Goal: Book appointment/travel/reservation

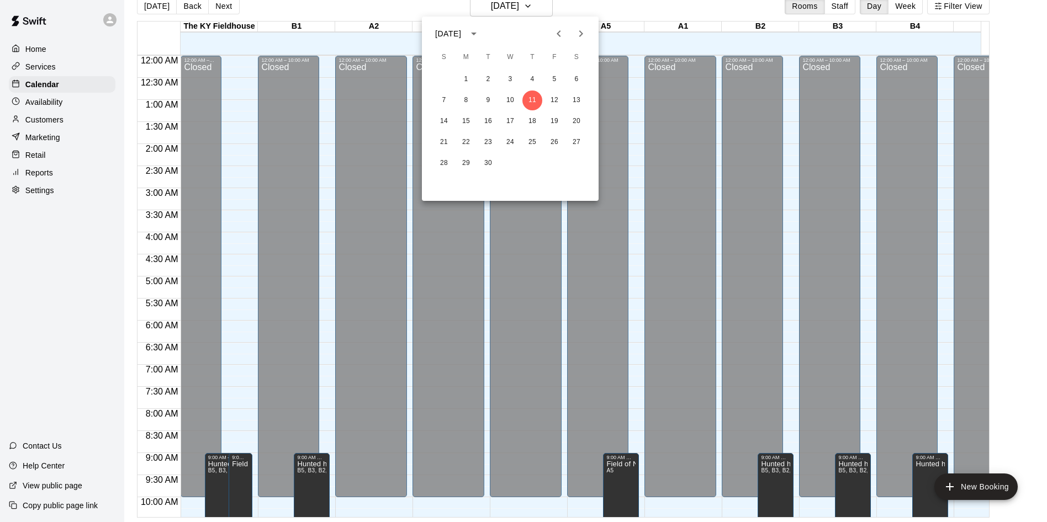
scroll to position [565, 0]
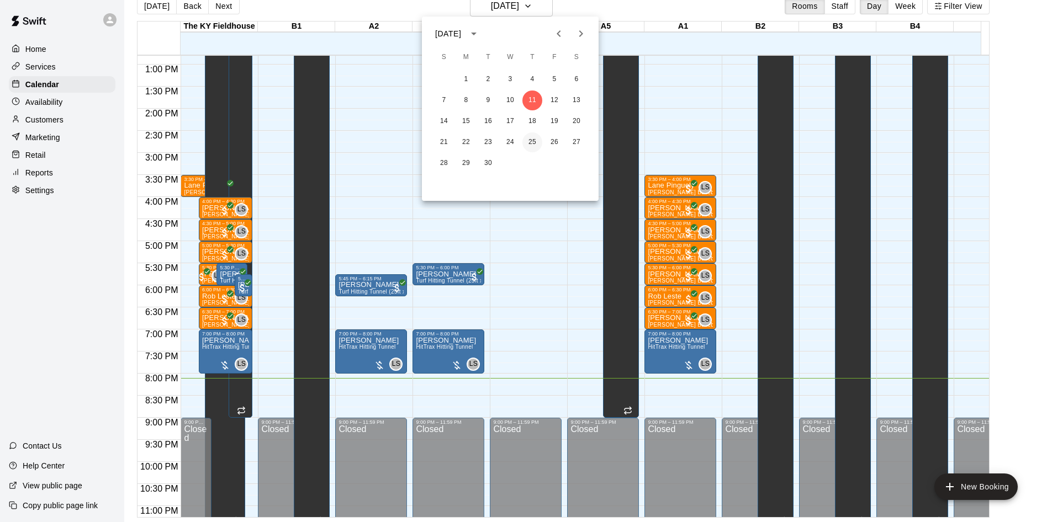
click at [533, 145] on button "25" at bounding box center [532, 143] width 20 height 20
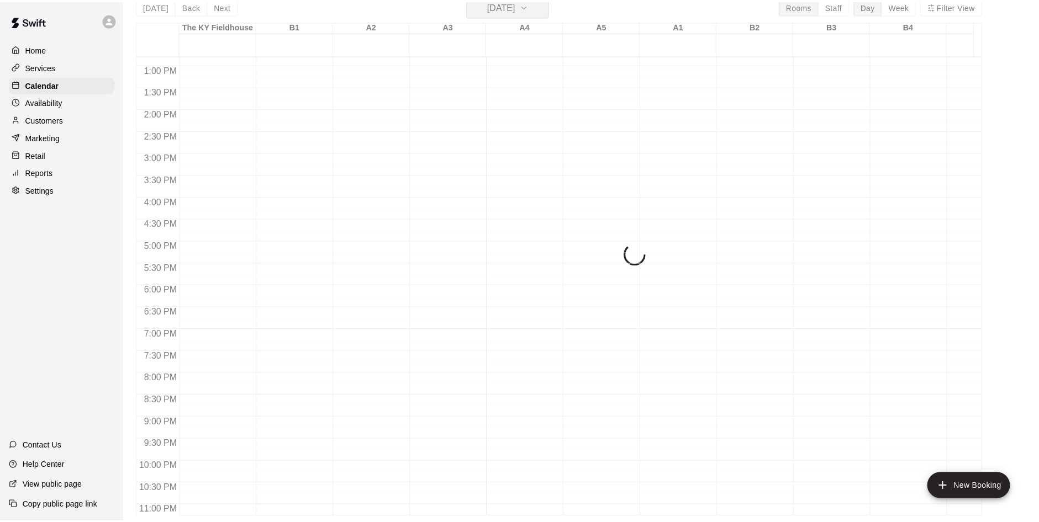
scroll to position [13, 0]
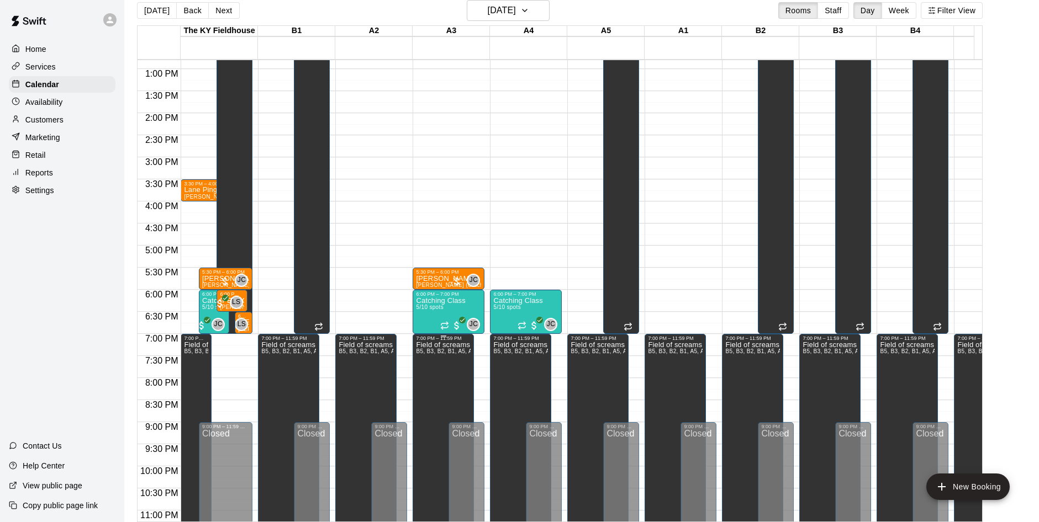
click at [443, 354] on span "B5, B3, B2, B1, A5, A3, A2, A1, Party Room, [GEOGRAPHIC_DATA], [GEOGRAPHIC_DATA…" at bounding box center [547, 351] width 263 height 6
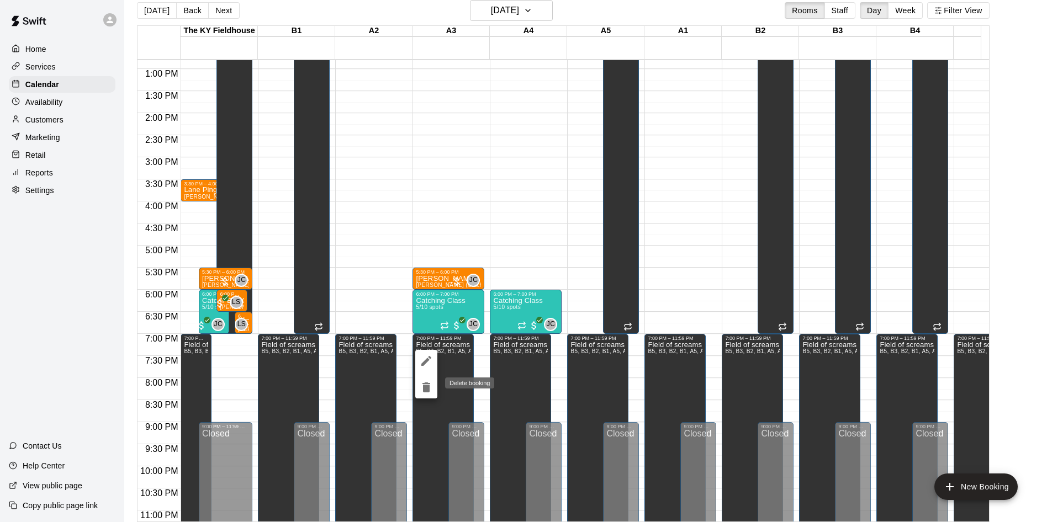
click at [422, 388] on icon "delete" at bounding box center [426, 387] width 13 height 13
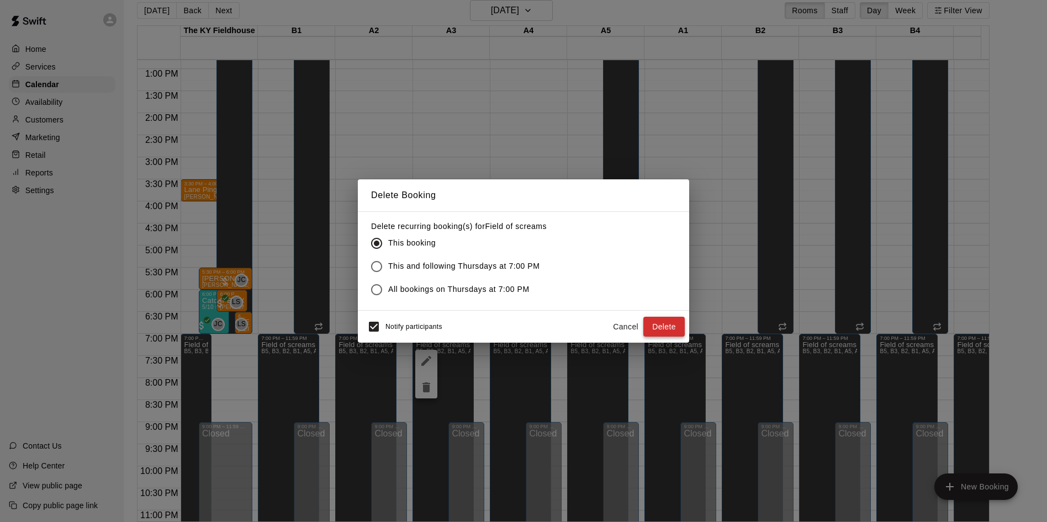
click at [661, 329] on button "Delete" at bounding box center [663, 327] width 41 height 20
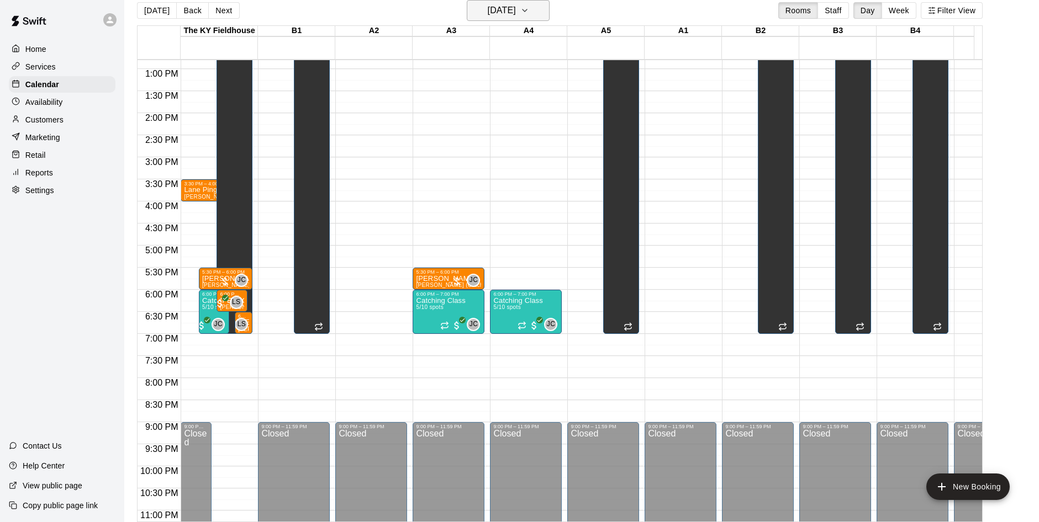
click at [503, 4] on h6 "[DATE]" at bounding box center [502, 10] width 28 height 15
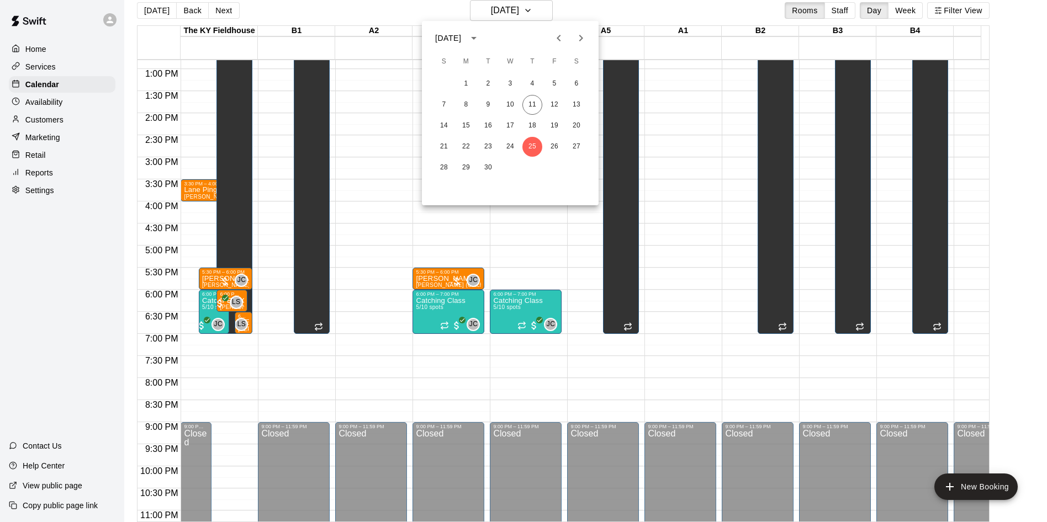
click at [384, 240] on div at bounding box center [523, 261] width 1047 height 522
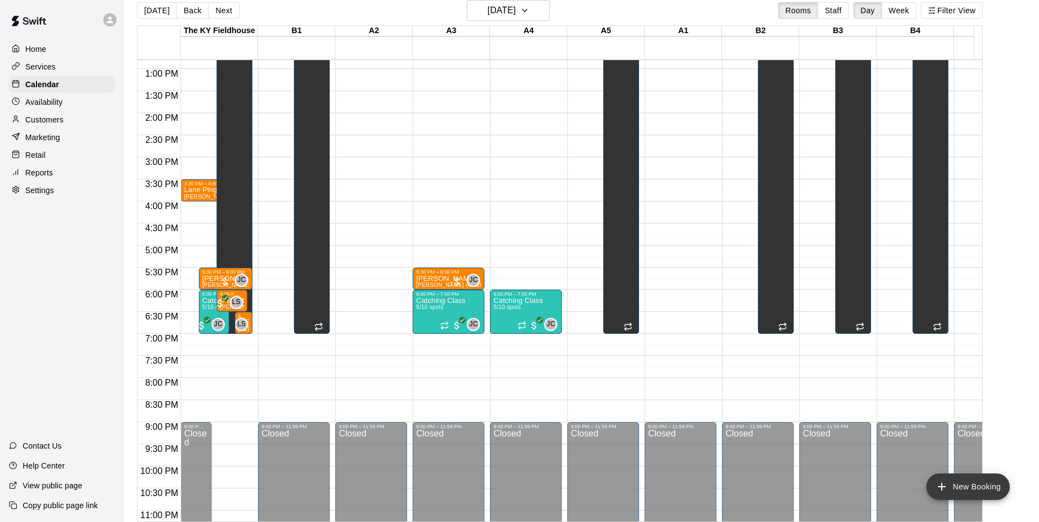
click at [983, 490] on button "New Booking" at bounding box center [967, 487] width 83 height 27
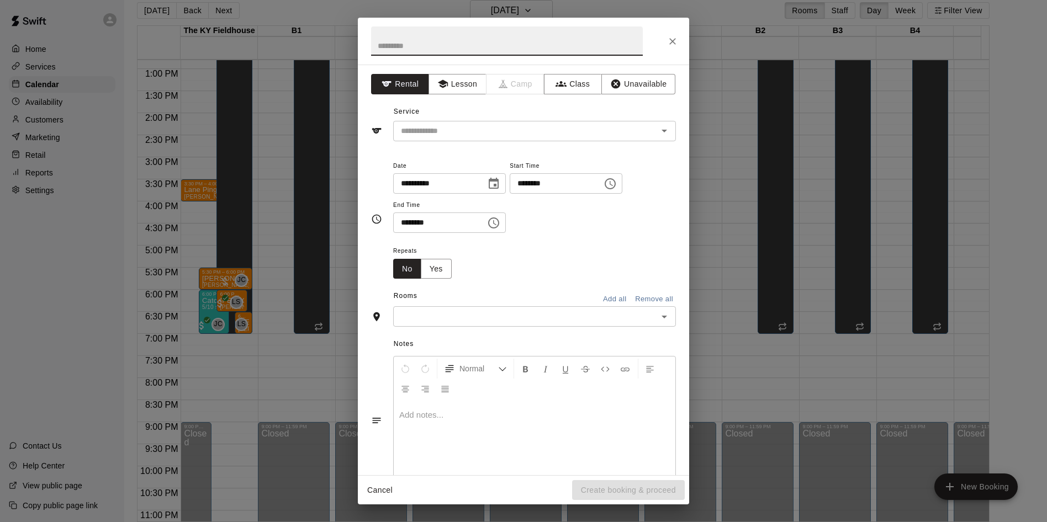
click at [547, 320] on input "text" at bounding box center [525, 317] width 258 height 14
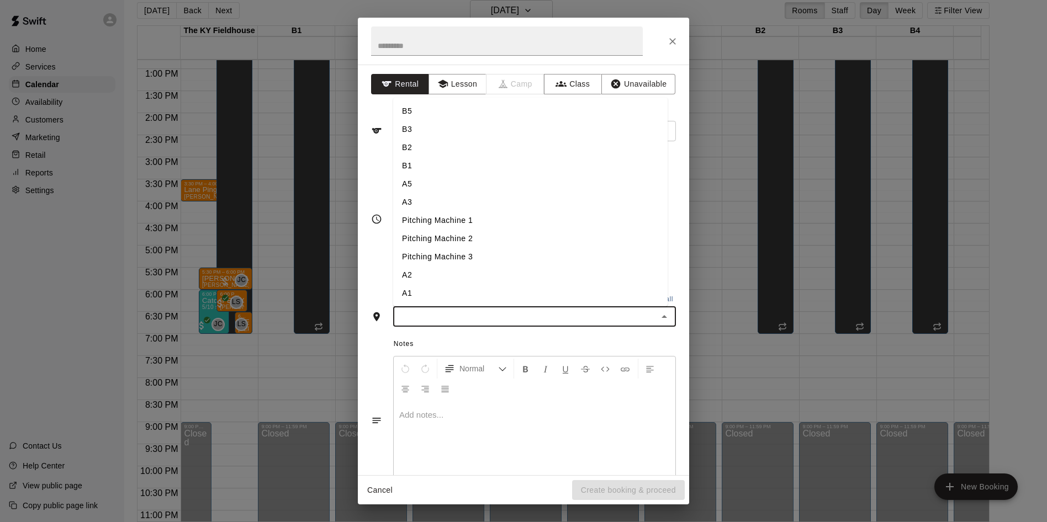
type input "*"
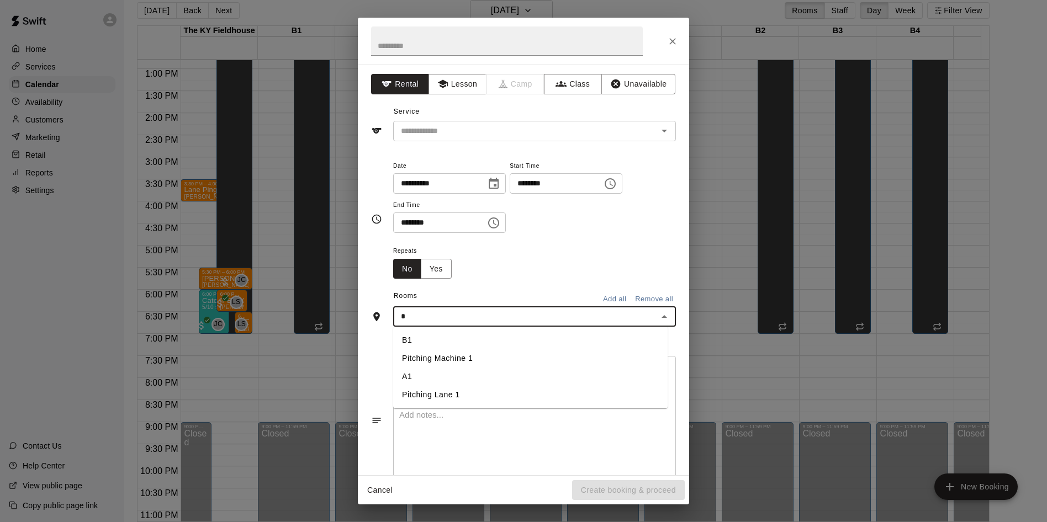
click at [437, 376] on li "A1" at bounding box center [530, 377] width 274 height 18
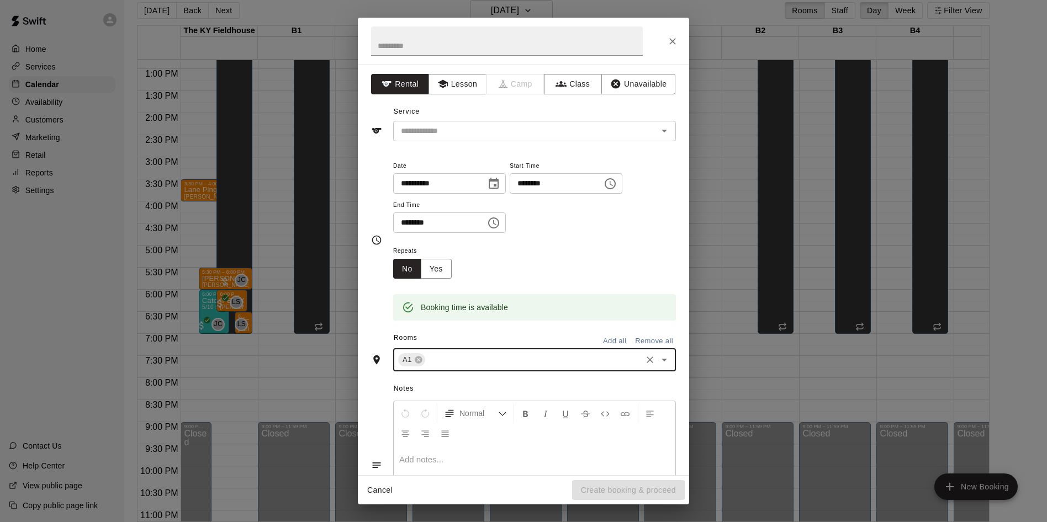
type input "*"
click at [408, 424] on li "A2" at bounding box center [530, 422] width 274 height 18
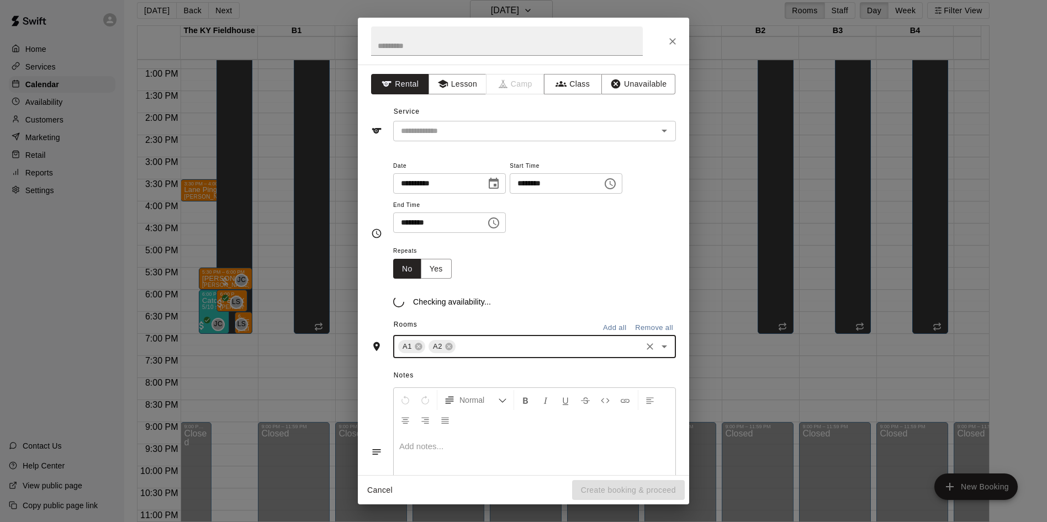
type input "*"
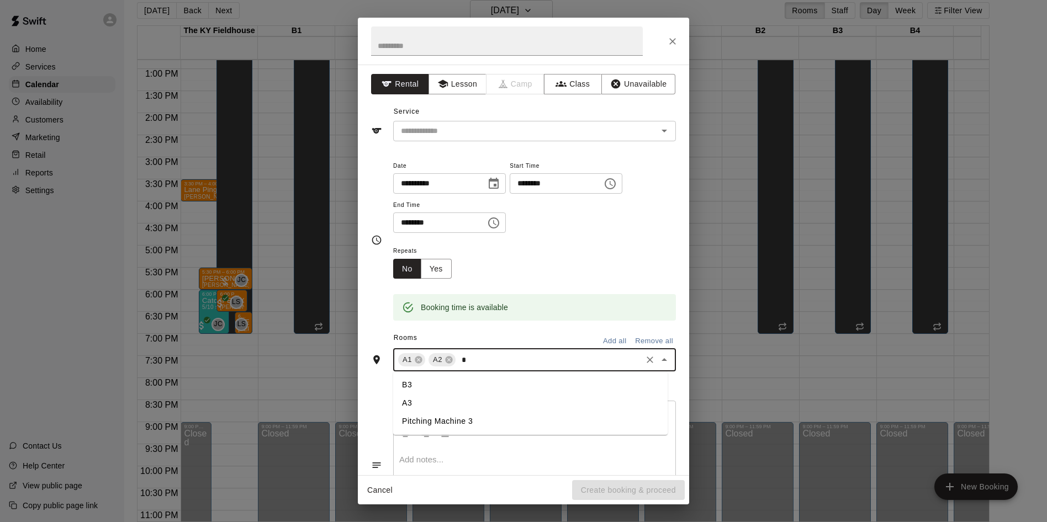
click at [425, 405] on li "A3" at bounding box center [530, 403] width 274 height 18
type input "*"
click at [453, 384] on li "A4" at bounding box center [530, 385] width 274 height 18
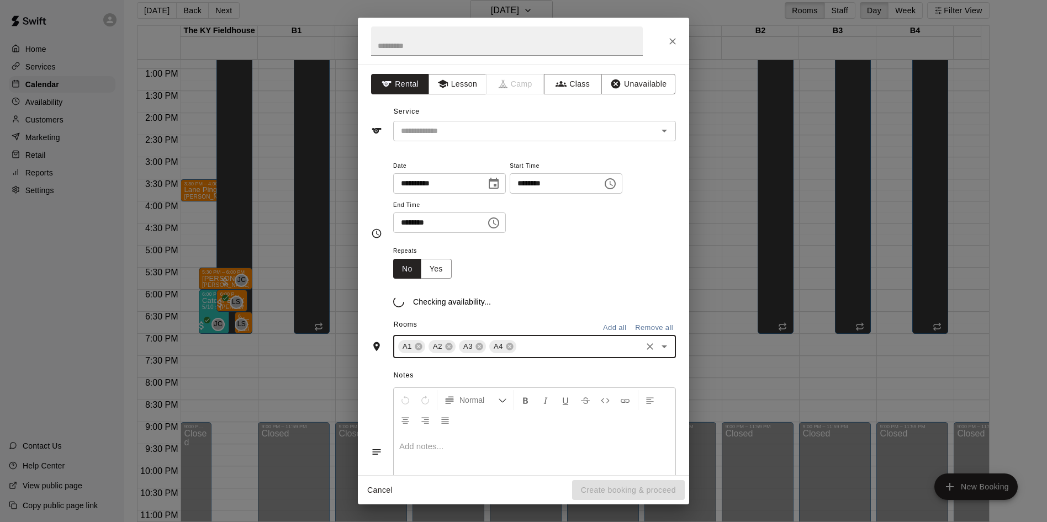
type input "*"
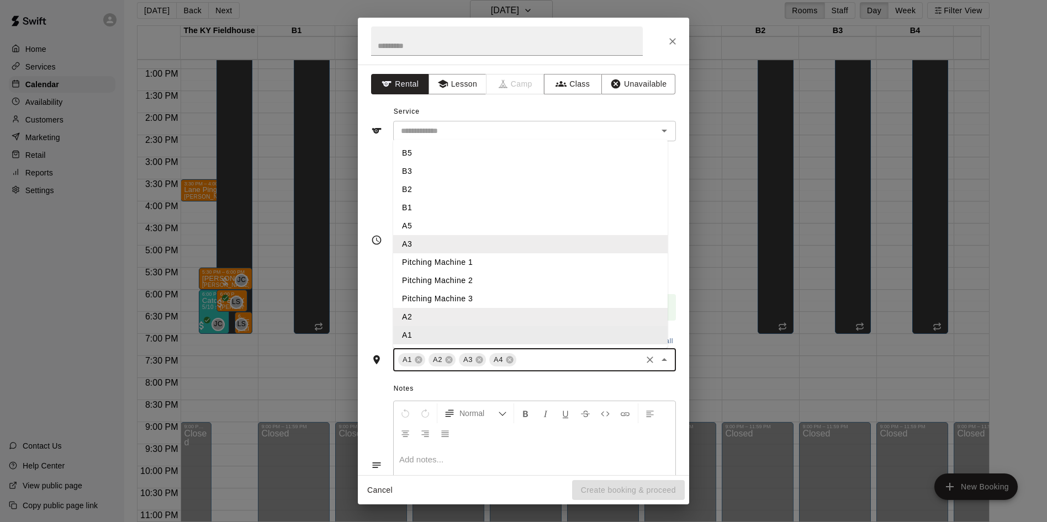
click at [381, 384] on div "Notes Normal Add notes..." at bounding box center [523, 456] width 305 height 152
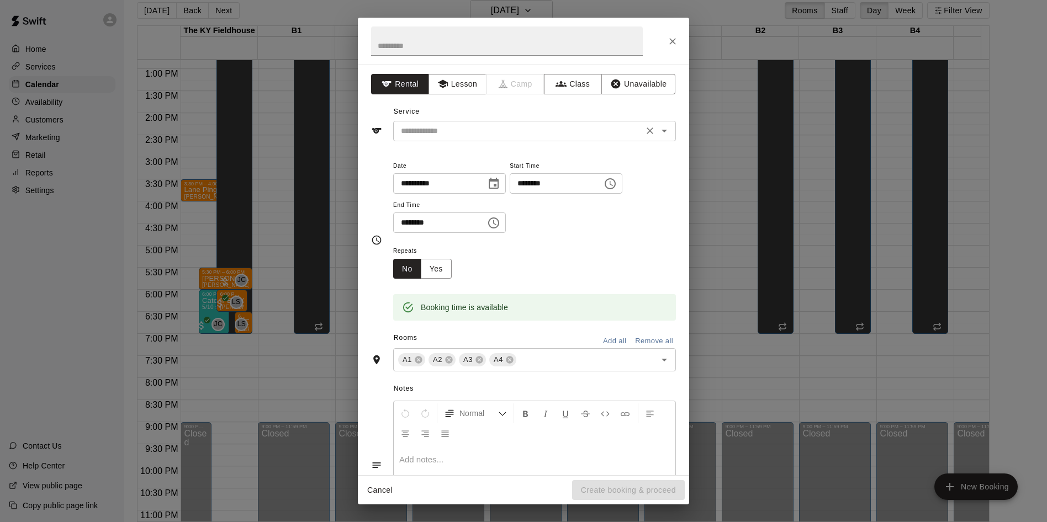
click at [478, 135] on input "text" at bounding box center [518, 131] width 244 height 14
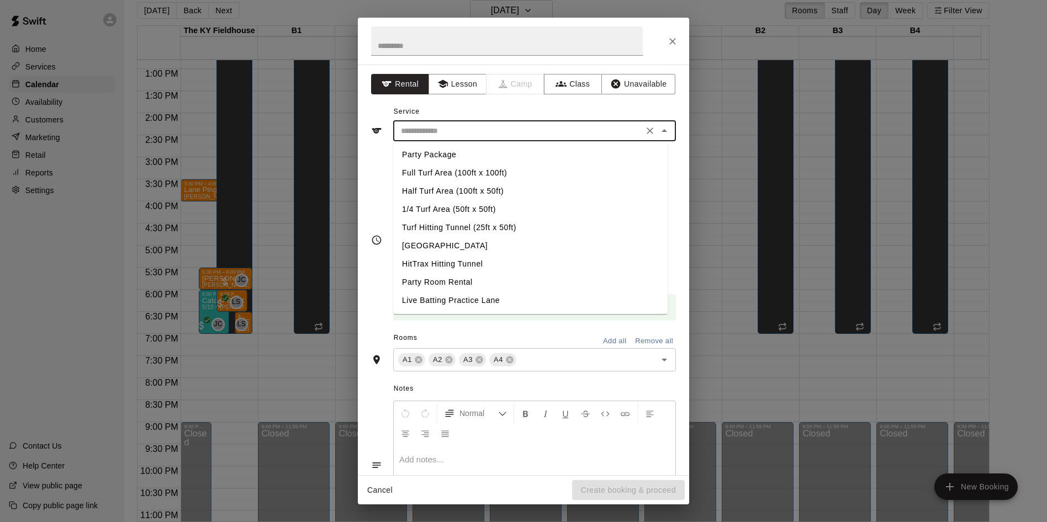
click at [448, 192] on li "Half Turf Area (100ft x 50ft)" at bounding box center [530, 191] width 274 height 18
type input "**********"
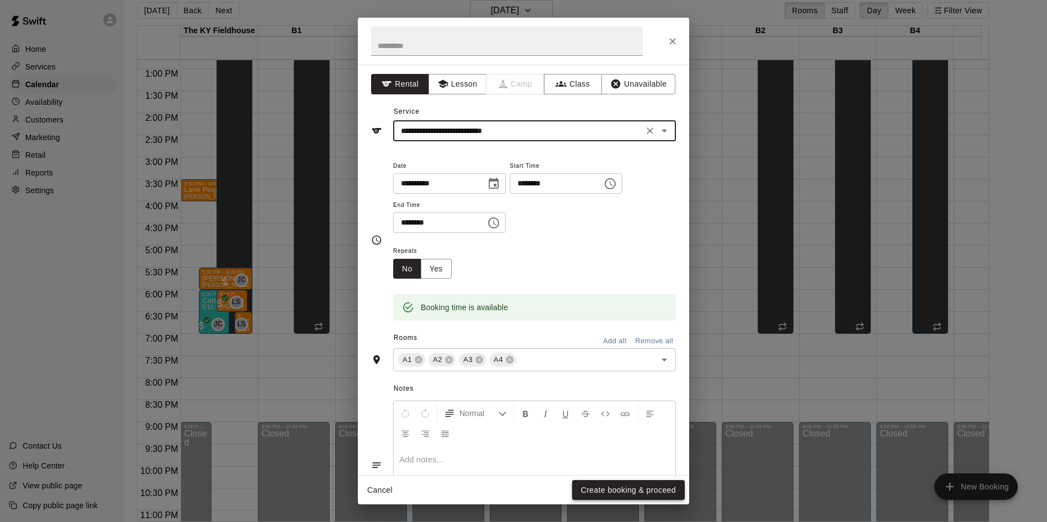
click at [594, 499] on button "Create booking & proceed" at bounding box center [628, 490] width 113 height 20
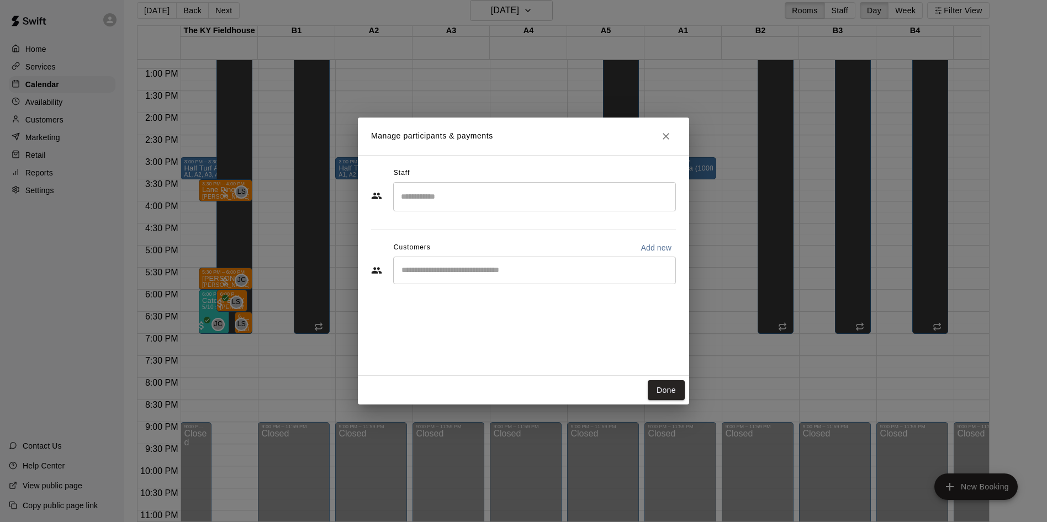
click at [463, 202] on input "Search staff" at bounding box center [534, 196] width 273 height 19
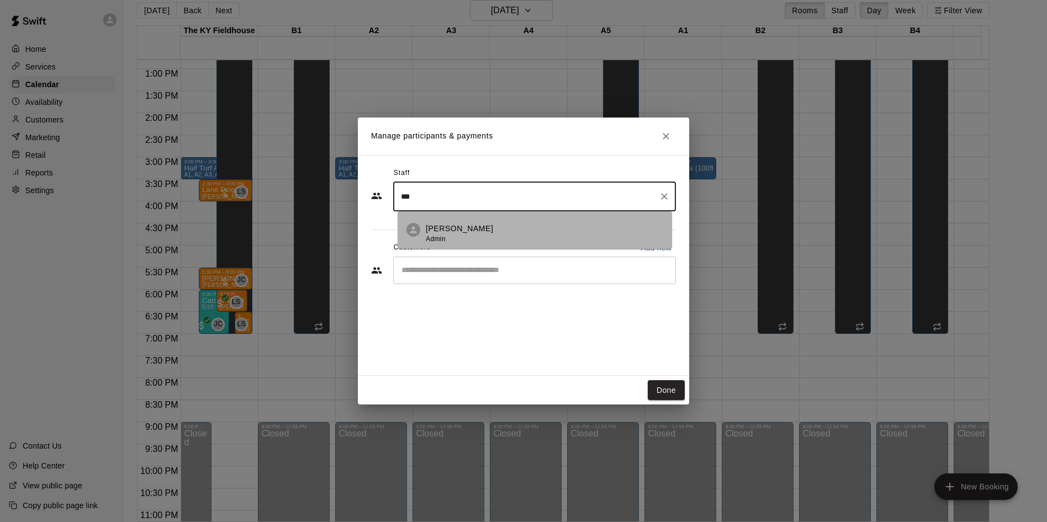
click at [441, 242] on span "Admin" at bounding box center [436, 239] width 20 height 8
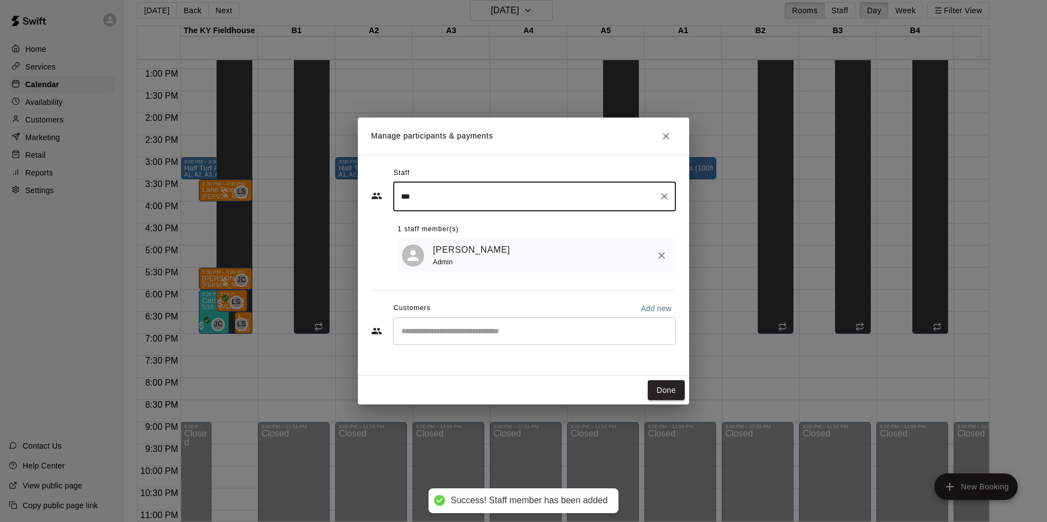
type input "***"
click at [432, 330] on input "Start typing to search customers..." at bounding box center [534, 331] width 273 height 11
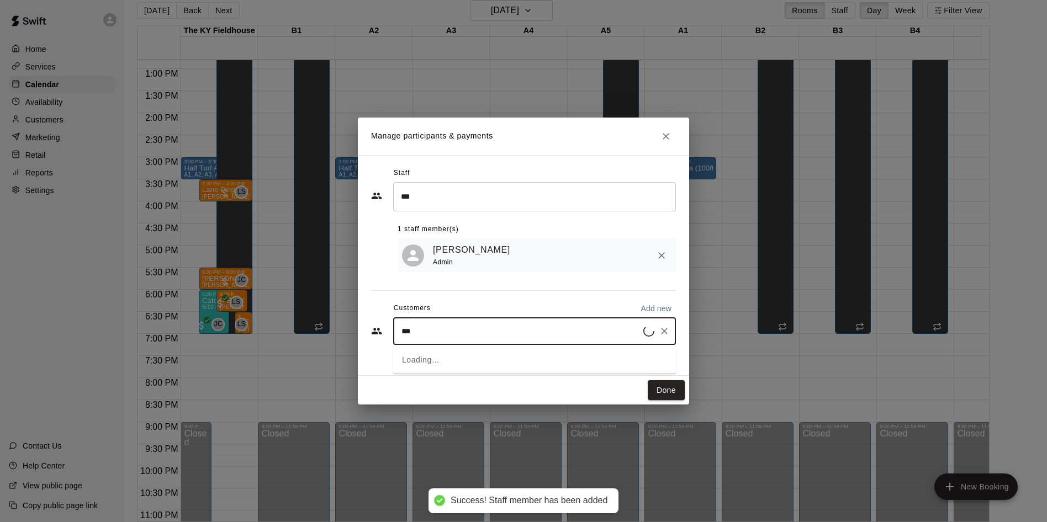
type input "****"
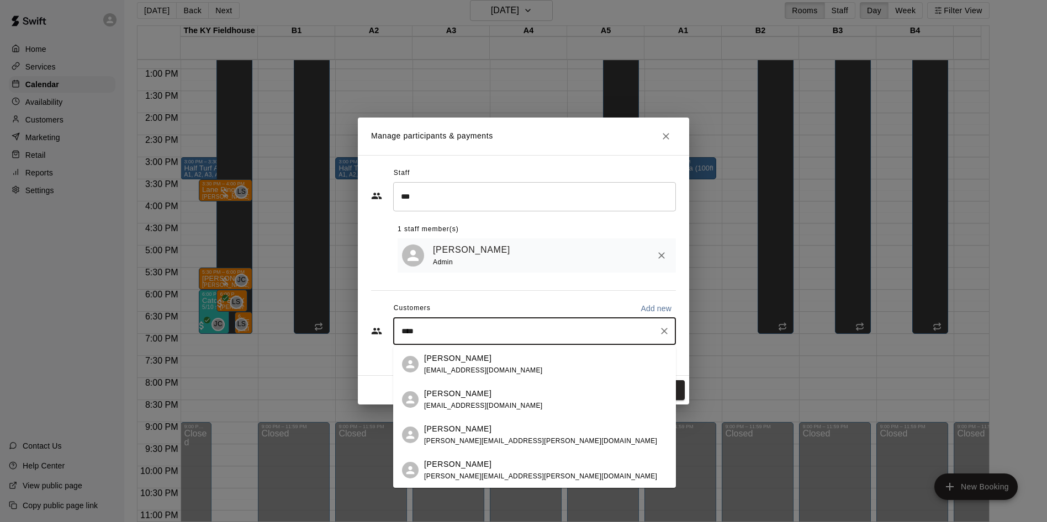
click at [451, 433] on p "[PERSON_NAME]" at bounding box center [457, 430] width 67 height 12
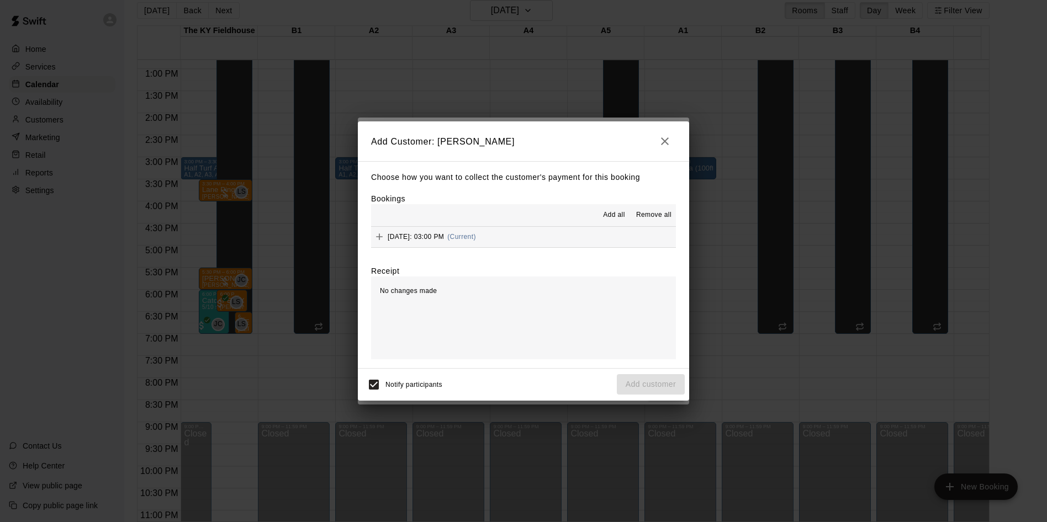
click at [533, 237] on button "[DATE]: 03:00 PM (Current)" at bounding box center [523, 237] width 305 height 20
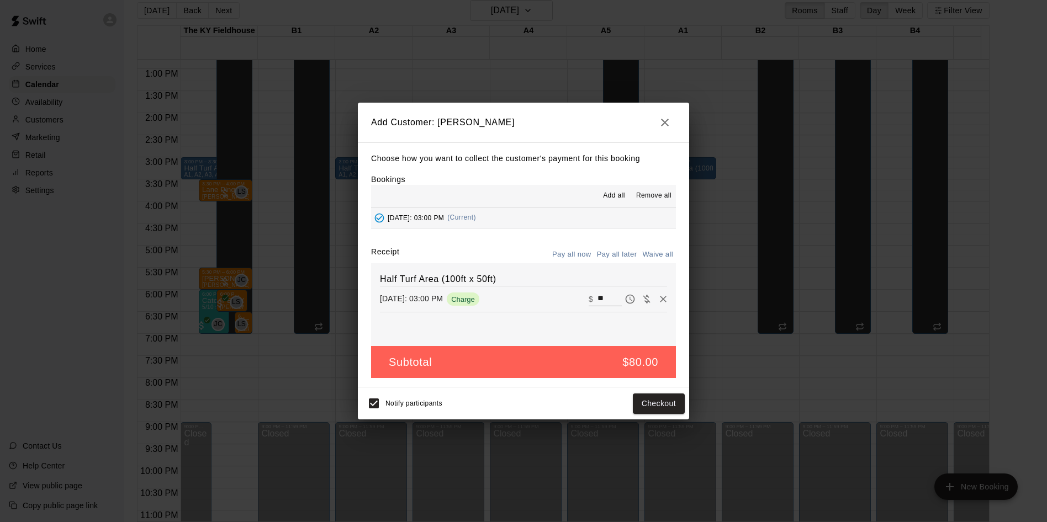
click at [618, 256] on button "Pay all later" at bounding box center [617, 254] width 46 height 17
click at [645, 409] on button "Add customer" at bounding box center [651, 404] width 68 height 20
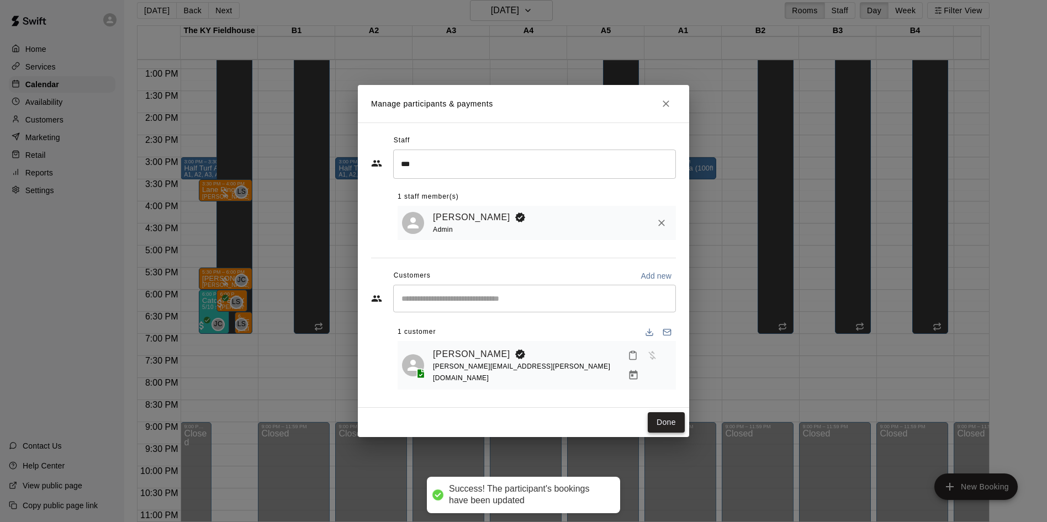
click at [658, 423] on button "Done" at bounding box center [666, 423] width 37 height 20
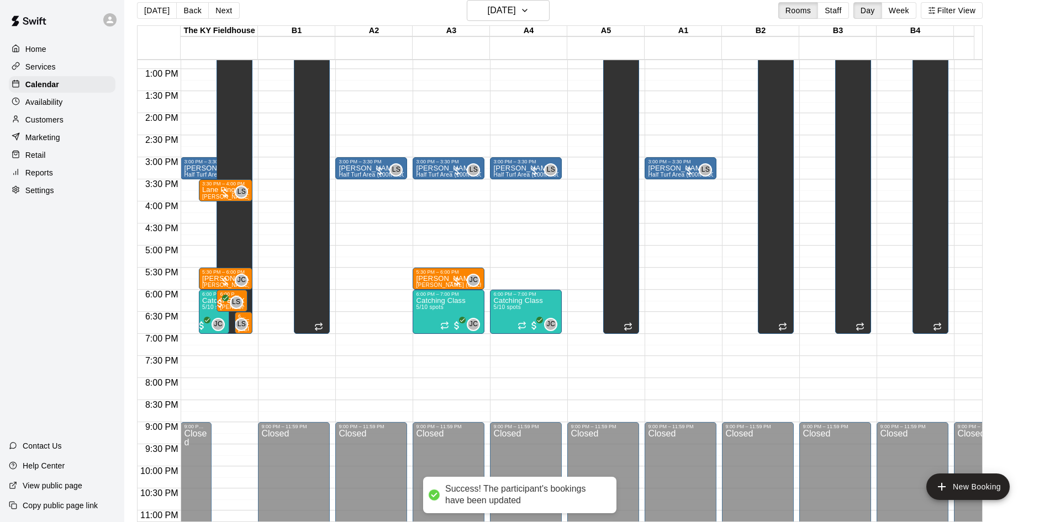
click at [658, 423] on div "12:00 AM – 10:00 AM Closed 3:00 PM – 3:30 PM [PERSON_NAME] Half Turf Area (100f…" at bounding box center [680, 25] width 72 height 1060
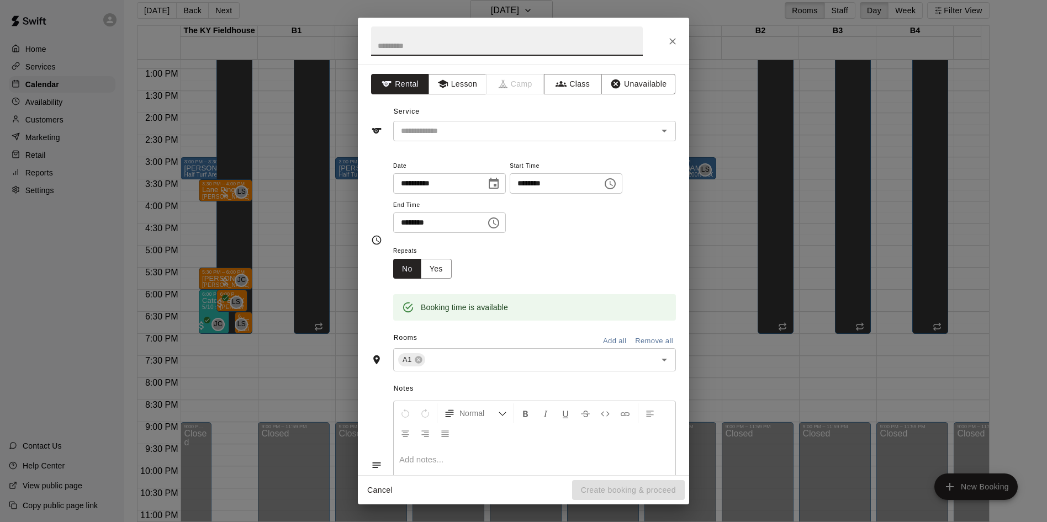
click at [379, 491] on button "Cancel" at bounding box center [379, 490] width 35 height 20
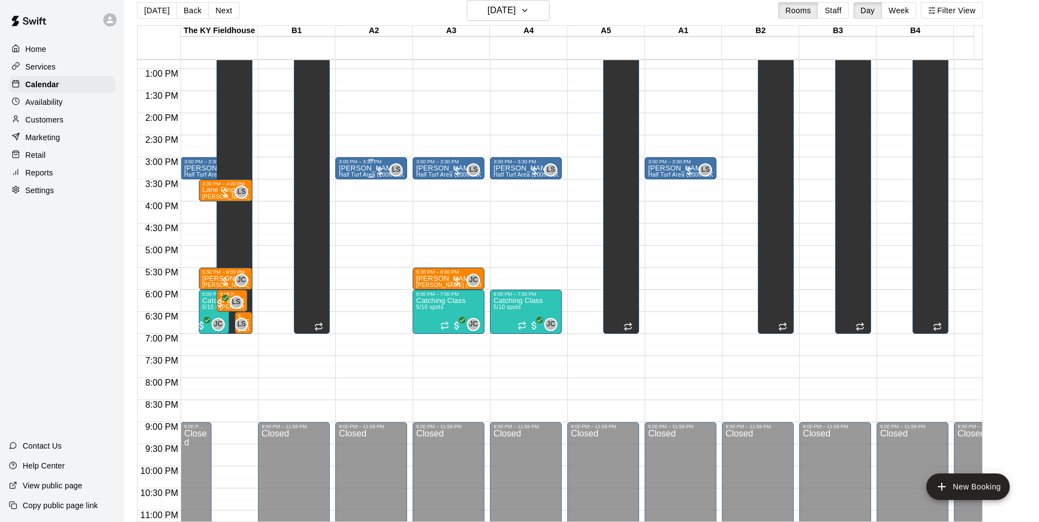
click at [363, 168] on p "[PERSON_NAME]" at bounding box center [371, 168] width 65 height 0
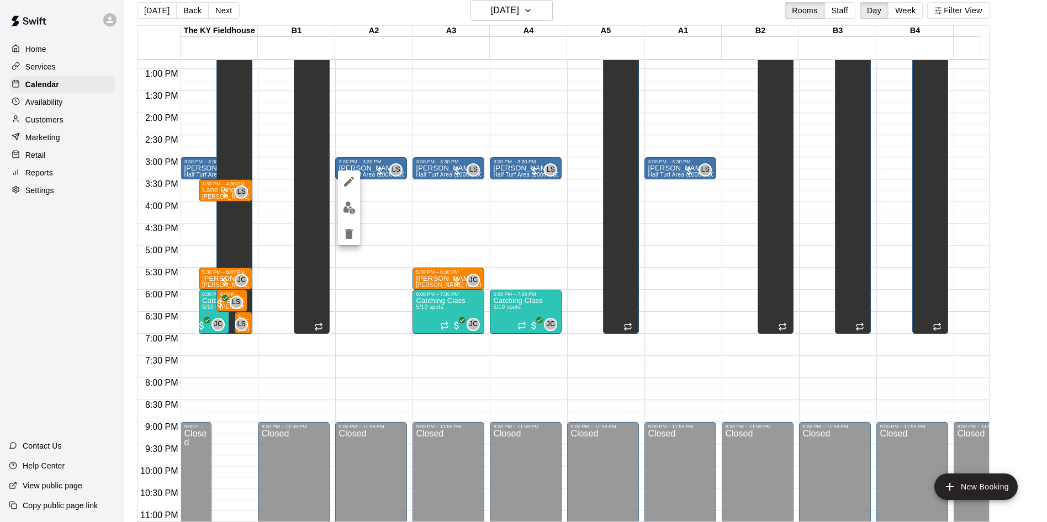
click at [355, 185] on icon "edit" at bounding box center [348, 181] width 13 height 13
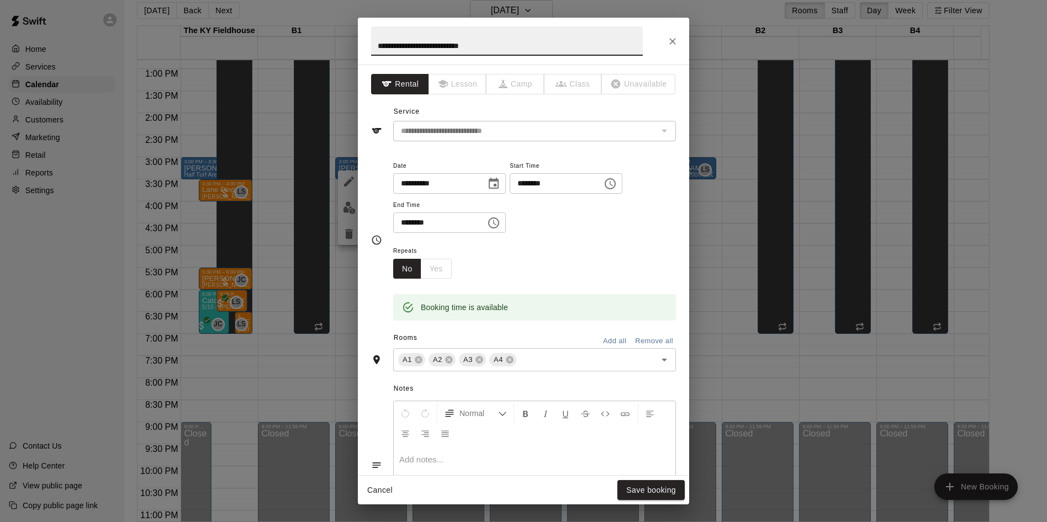
click at [528, 182] on input "********" at bounding box center [552, 183] width 85 height 20
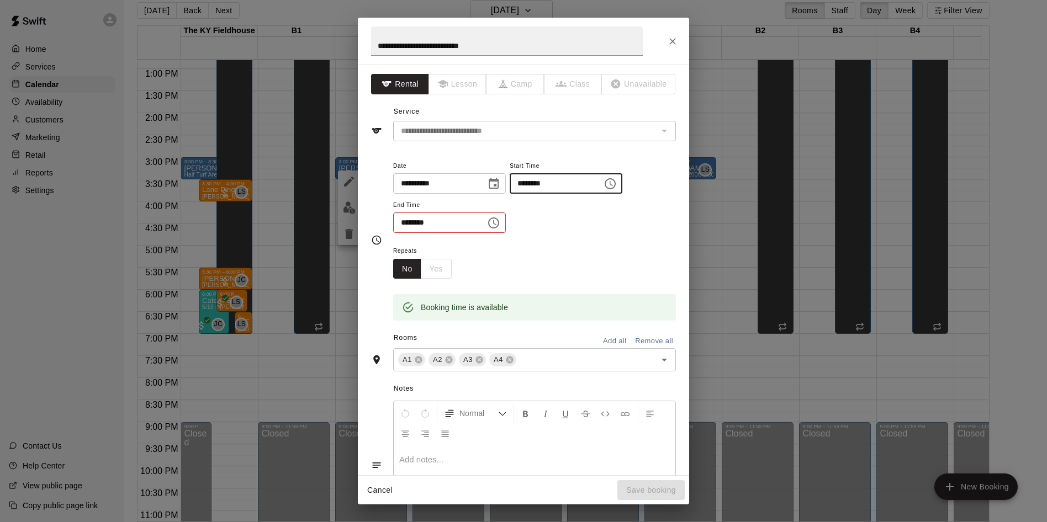
type input "********"
click at [405, 220] on input "********" at bounding box center [435, 223] width 85 height 20
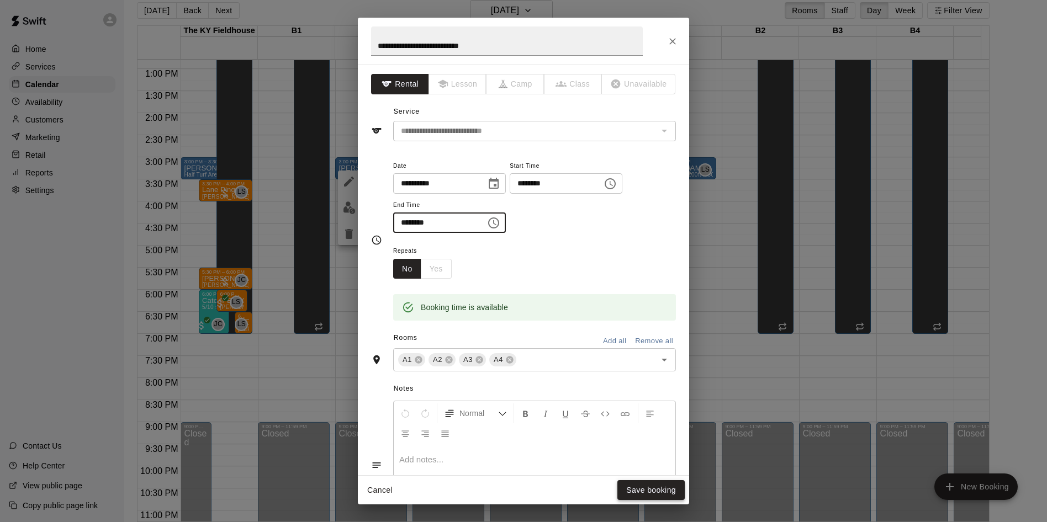
type input "********"
click at [636, 486] on button "Save booking" at bounding box center [650, 490] width 67 height 20
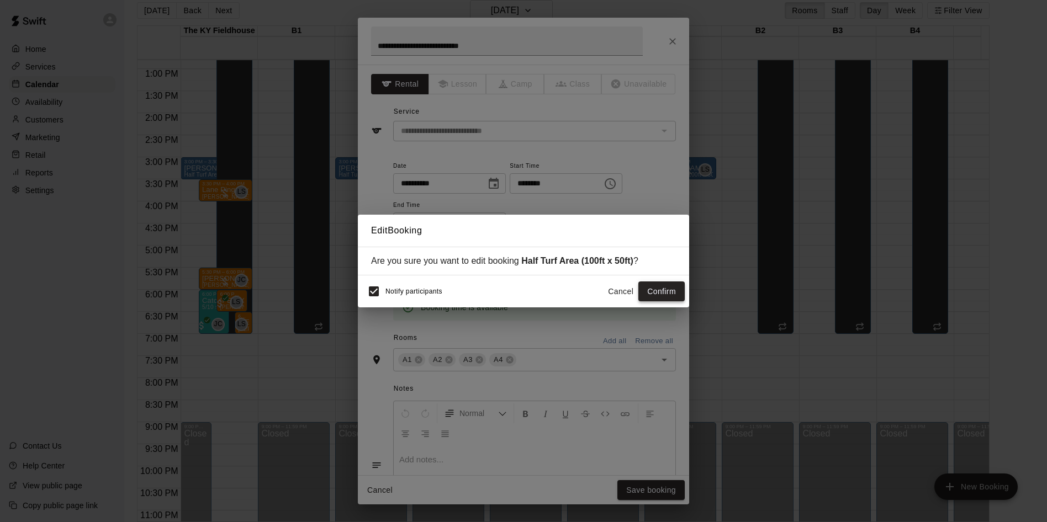
click at [663, 294] on button "Confirm" at bounding box center [661, 292] width 46 height 20
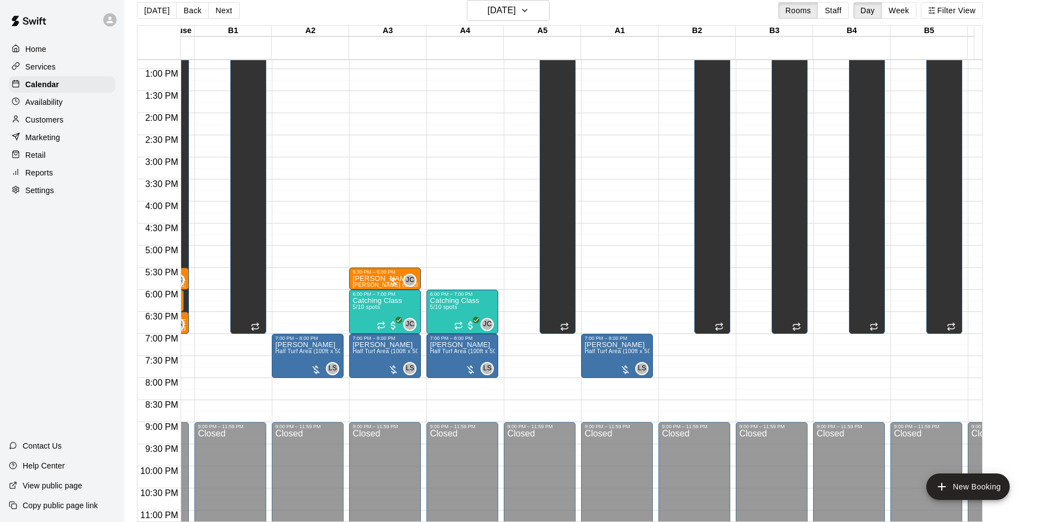
scroll to position [0, 0]
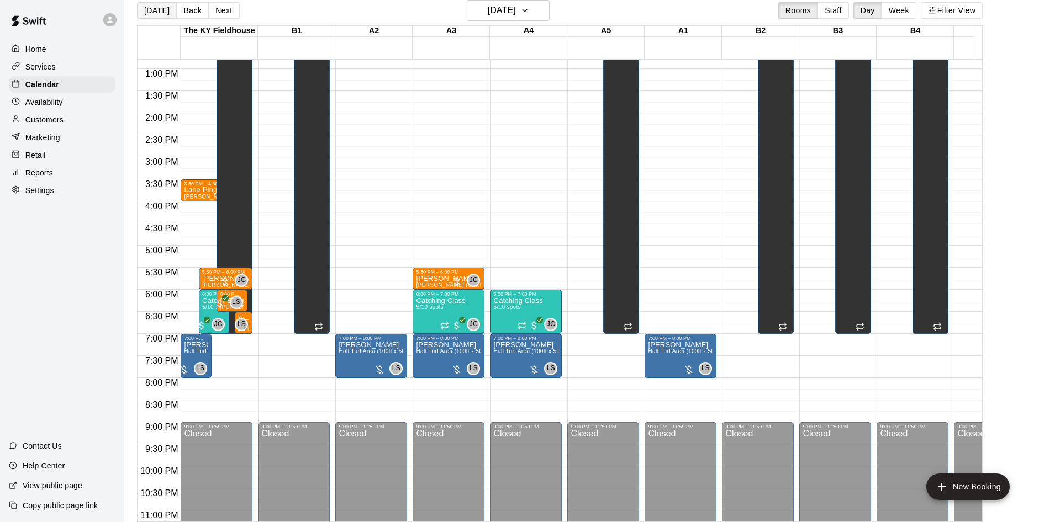
click at [163, 10] on button "[DATE]" at bounding box center [157, 10] width 40 height 17
